Goal: Task Accomplishment & Management: Find specific page/section

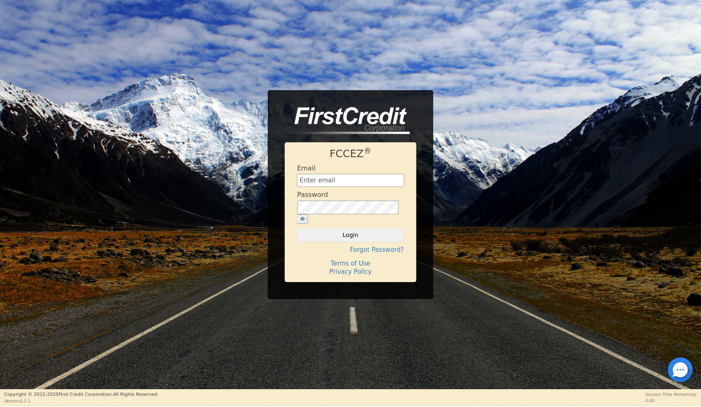
type input "[EMAIL_ADDRESS][DOMAIN_NAME]"
click at [352, 231] on button "Login" at bounding box center [350, 235] width 107 height 14
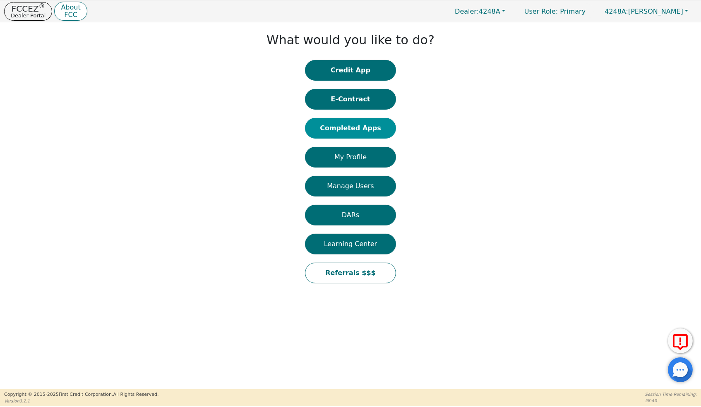
click at [370, 135] on button "Completed Apps" at bounding box center [350, 128] width 91 height 21
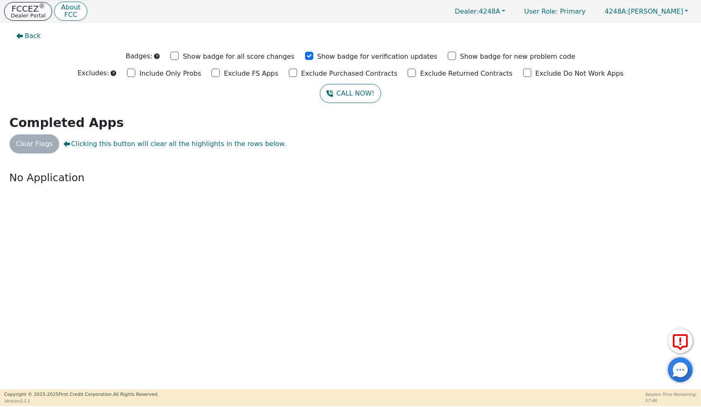
click at [34, 14] on p "Dealer Portal" at bounding box center [28, 15] width 35 height 5
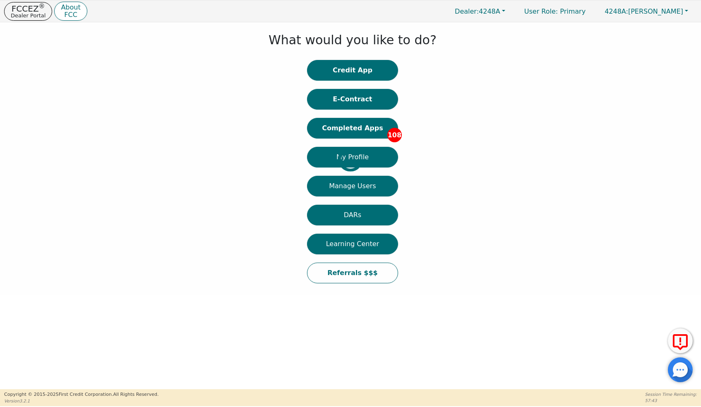
click at [6, 134] on div at bounding box center [6, 158] width 0 height 265
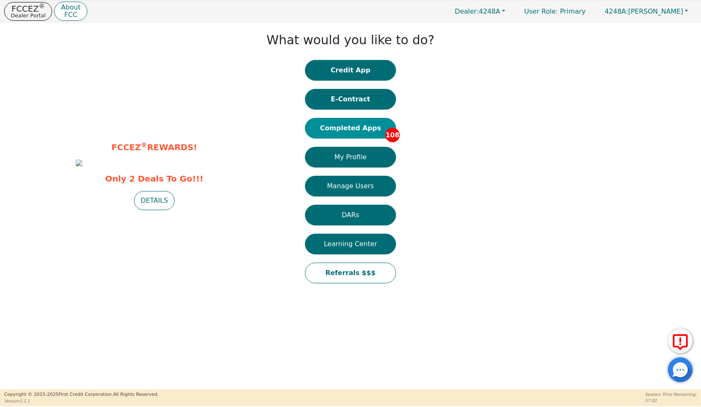
click at [364, 133] on button "Completed Apps 108" at bounding box center [350, 128] width 91 height 21
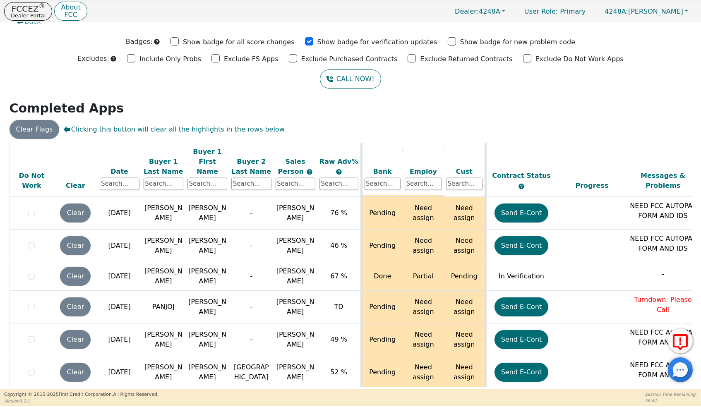
scroll to position [3616, 0]
